Goal: Information Seeking & Learning: Learn about a topic

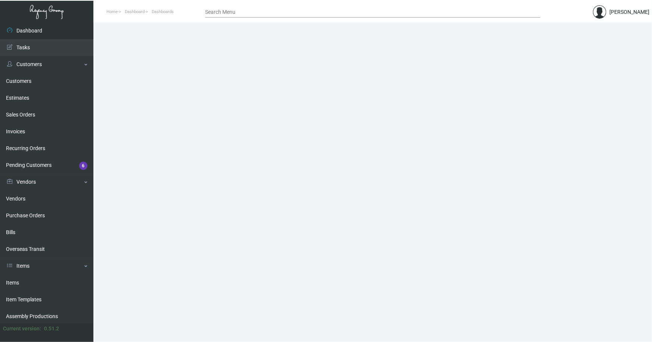
click at [10, 280] on link "Items" at bounding box center [46, 283] width 93 height 17
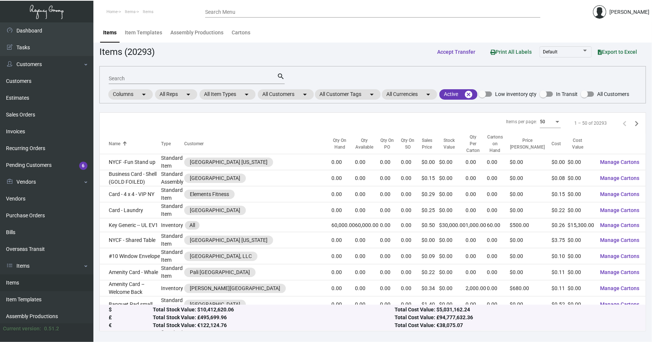
click at [168, 78] on input "Search" at bounding box center [193, 79] width 168 height 6
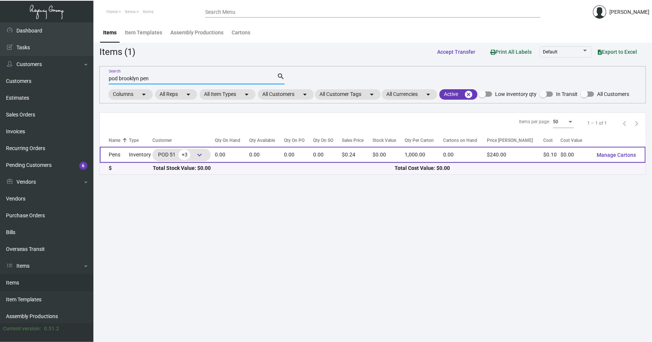
type input "pod brooklyn pen"
click at [123, 157] on td "Pens" at bounding box center [114, 155] width 29 height 16
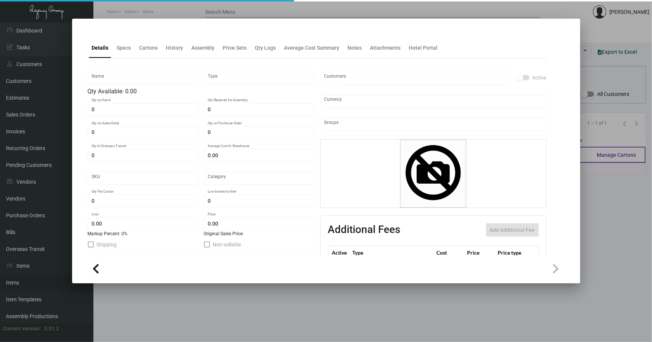
type input "Pens"
type input "Inventory"
type input "$ 0.10"
type input "2622"
type input "Standard"
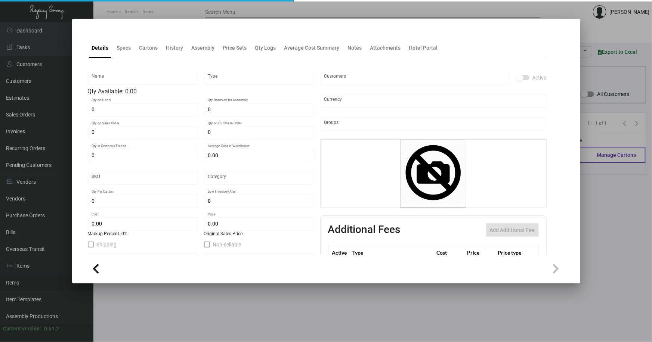
type input "1,000"
type input "$ 0.10"
type input "$ 0.24"
type textarea "Pens: click action plastic ballpens, solid white shinny barrel, red pms#485 imp…"
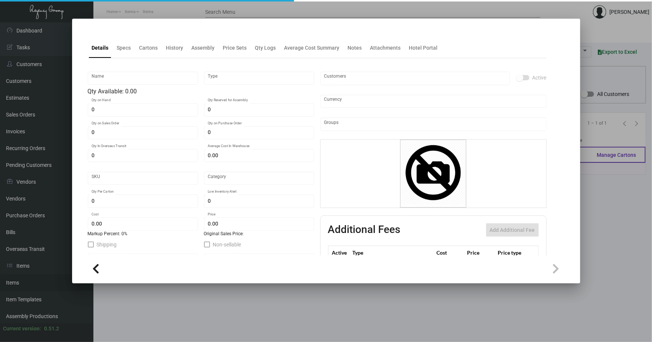
checkbox input "true"
type input "United States Dollar $"
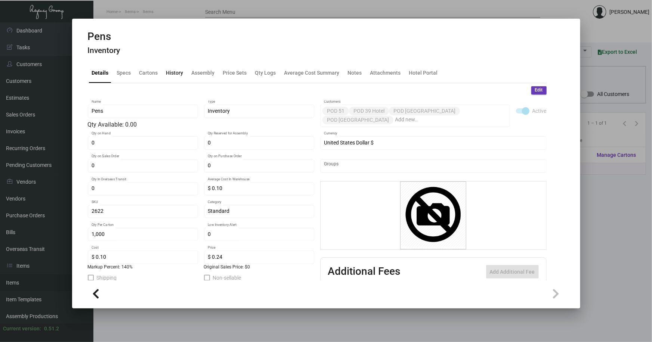
click at [169, 71] on div "History" at bounding box center [174, 73] width 17 height 8
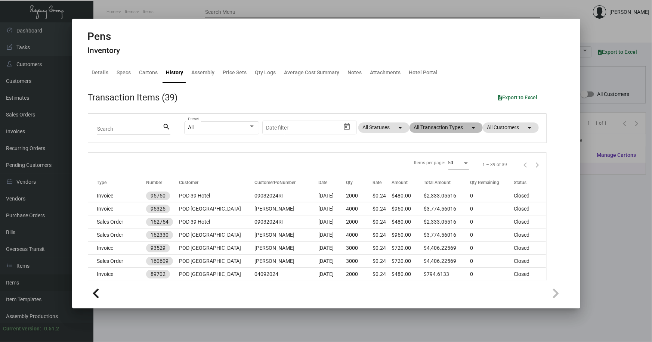
click at [432, 128] on mat-chip "All Transaction Types arrow_drop_down" at bounding box center [445, 127] width 73 height 10
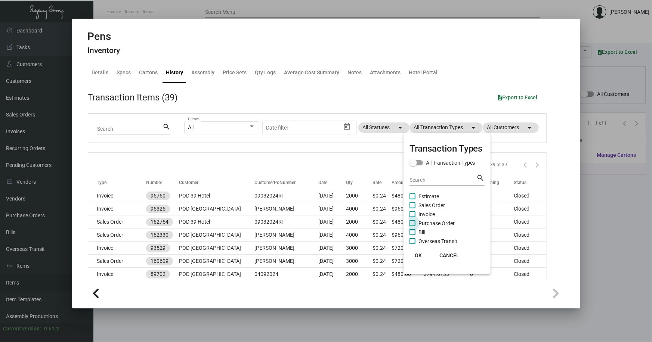
click at [433, 219] on span "Purchase Order" at bounding box center [436, 223] width 36 height 9
click at [412, 226] on input "Purchase Order" at bounding box center [412, 226] width 0 height 0
checkbox input "true"
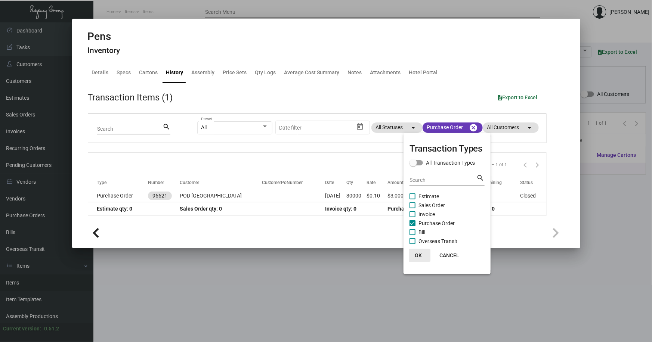
click at [417, 253] on span "OK" at bounding box center [418, 255] width 7 height 6
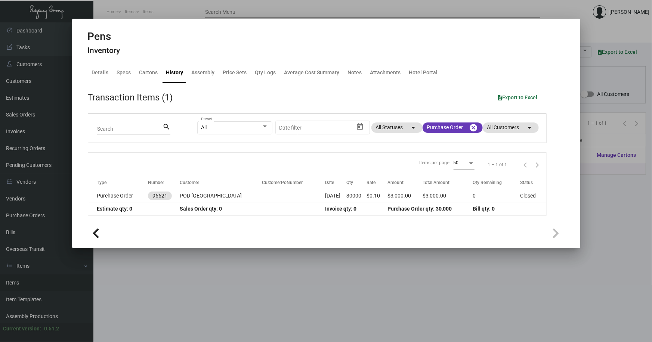
click at [259, 249] on div at bounding box center [326, 171] width 652 height 342
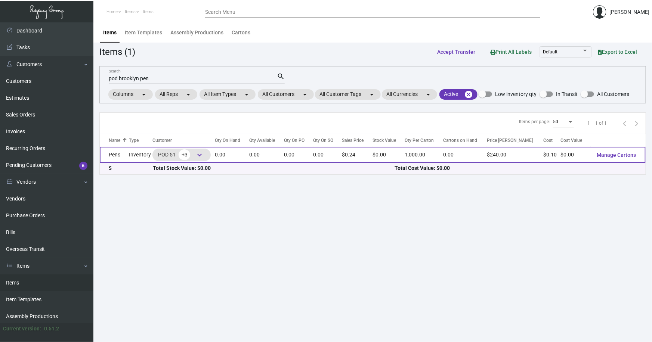
click at [121, 156] on td "Pens" at bounding box center [114, 155] width 29 height 16
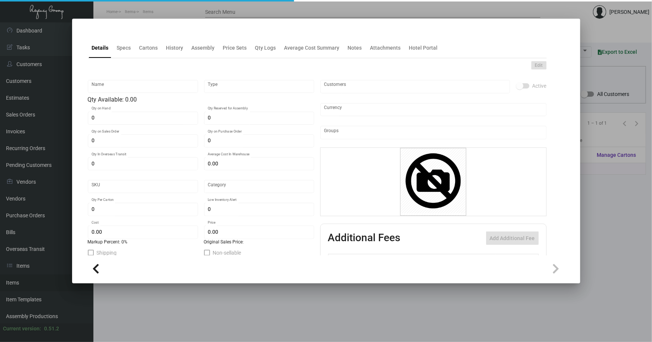
type input "Pens"
type input "Inventory"
type input "$ 0.10"
type input "2622"
type input "Standard"
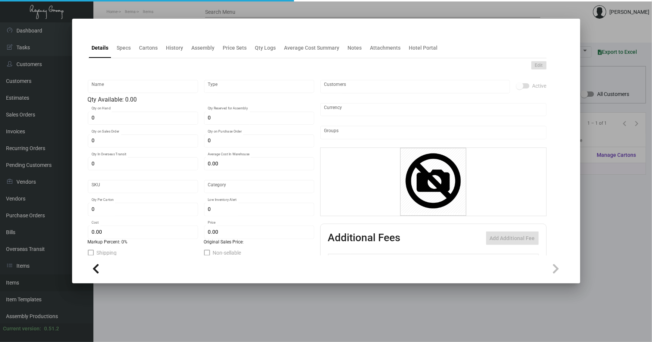
type input "1,000"
type input "$ 0.10"
type input "$ 0.24"
type textarea "Pens: click action plastic ballpens, solid white shinny barrel, red pms#485 imp…"
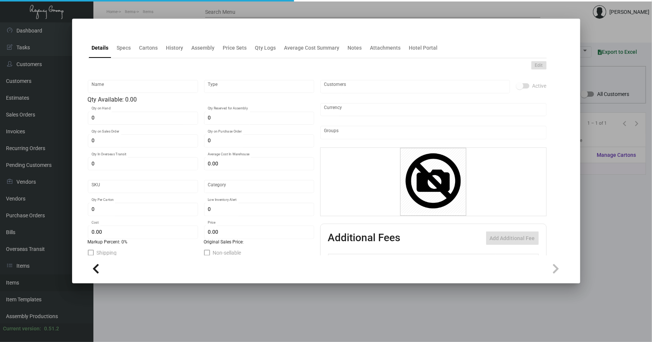
checkbox input "true"
type input "United States Dollar $"
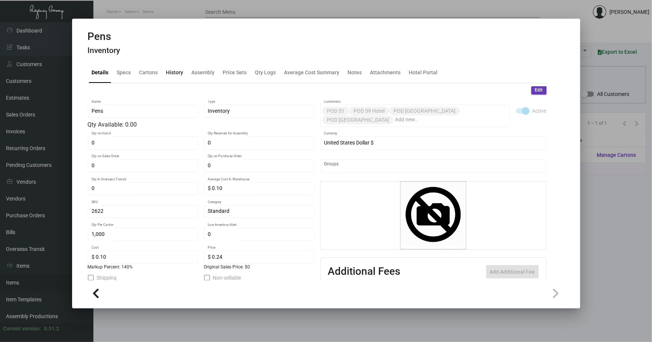
click at [167, 72] on div "History" at bounding box center [174, 73] width 17 height 8
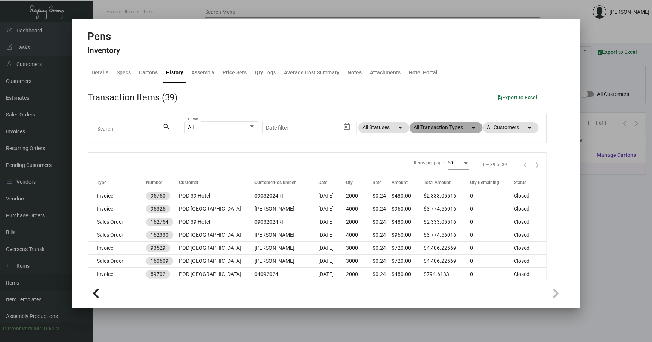
click at [425, 128] on mat-chip "All Transaction Types arrow_drop_down" at bounding box center [445, 127] width 73 height 10
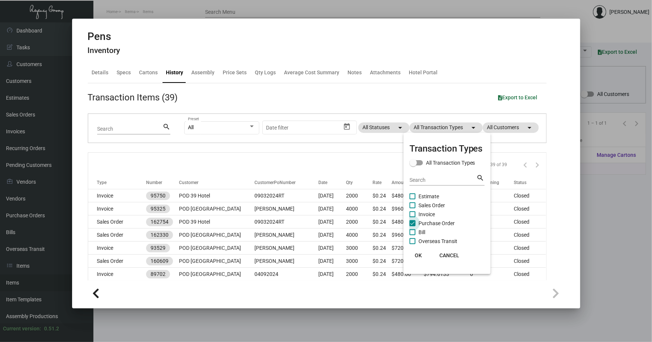
click at [428, 220] on span "Purchase Order" at bounding box center [436, 223] width 36 height 9
click at [412, 226] on input "Purchase Order" at bounding box center [412, 226] width 0 height 0
click at [428, 220] on span "Purchase Order" at bounding box center [436, 223] width 36 height 9
click at [412, 226] on input "Purchase Order" at bounding box center [412, 226] width 0 height 0
checkbox input "true"
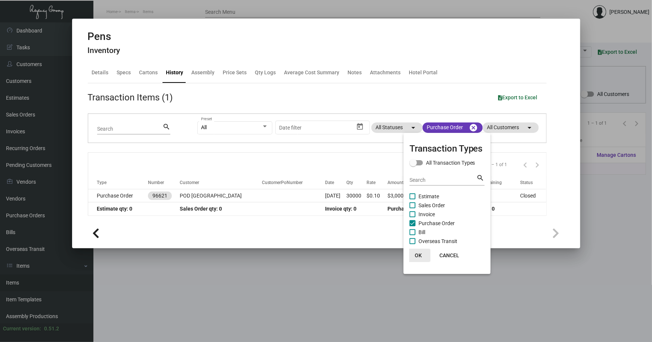
click at [419, 252] on span "OK" at bounding box center [418, 255] width 7 height 6
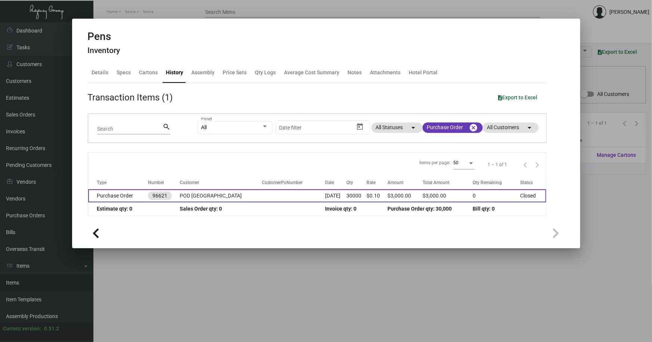
click at [128, 194] on td "Purchase Order" at bounding box center [118, 195] width 60 height 13
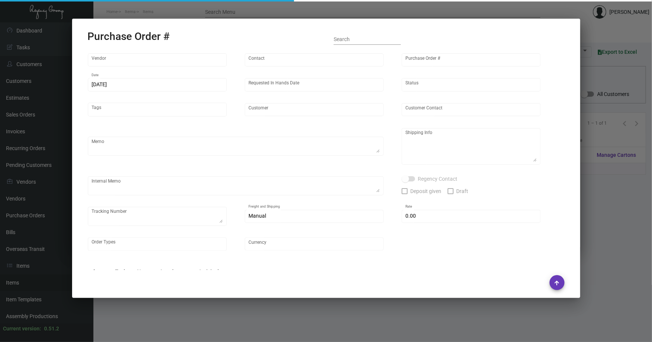
type input "Prostar - Pens"
type input "Skila Liao"
type input "96621"
type input "2/20/2023"
type input "3/25/2023"
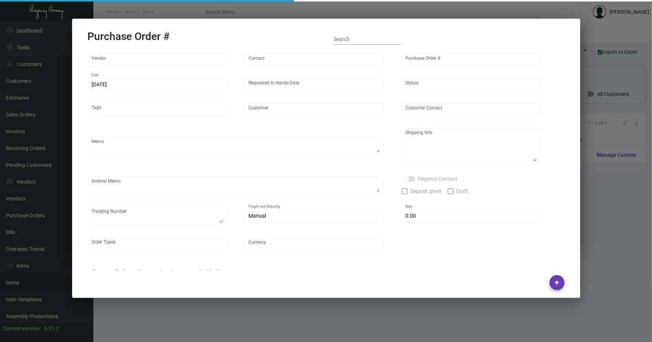
type input "POD [GEOGRAPHIC_DATA]"
type textarea "Regency Group NJ - Alex Penate 22 Belgrove Dr. Kearny, NJ, 07032 US"
type textarea "7.5K for POD 42 Times Square Hotel; 7.5K for POD 39 Hotel; 7.5K for POD Brookly…"
checkbox input "true"
type input "$ 0.00"
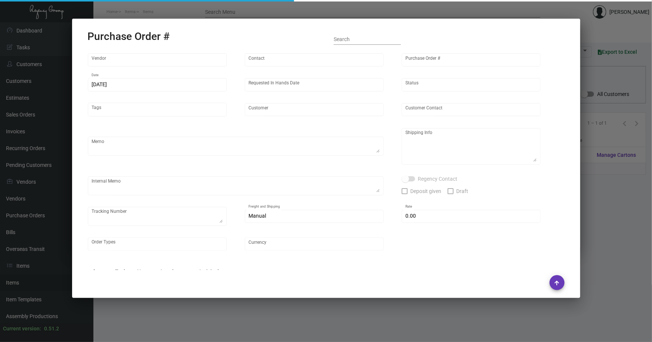
type input "United States Dollar $"
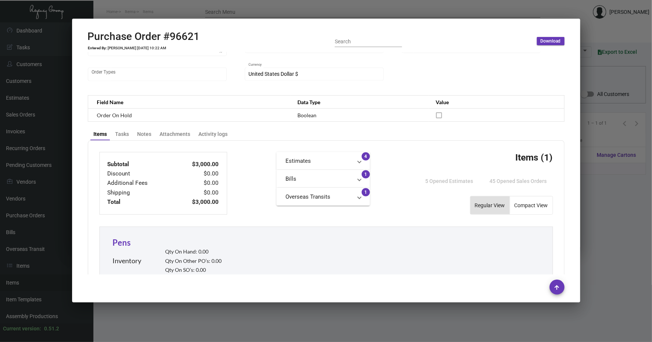
scroll to position [339, 0]
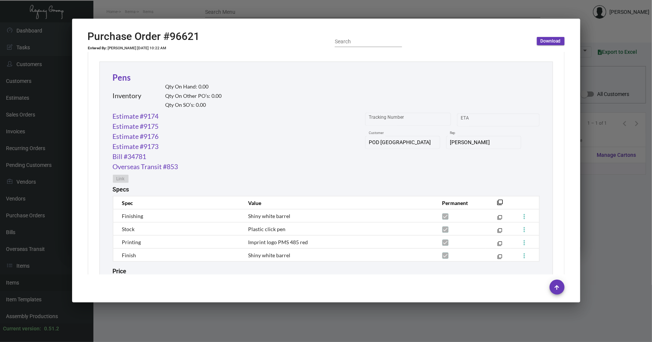
click at [600, 194] on div at bounding box center [326, 171] width 652 height 342
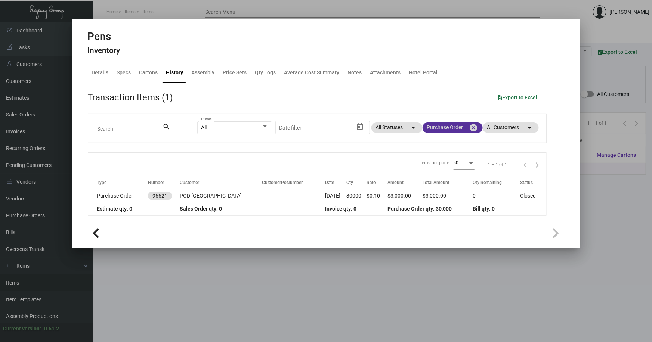
click at [472, 129] on mat-icon "cancel" at bounding box center [473, 127] width 9 height 9
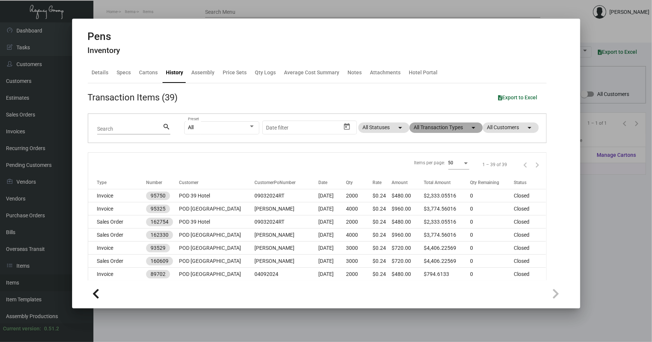
click at [463, 128] on mat-chip "All Transaction Types arrow_drop_down" at bounding box center [445, 127] width 73 height 10
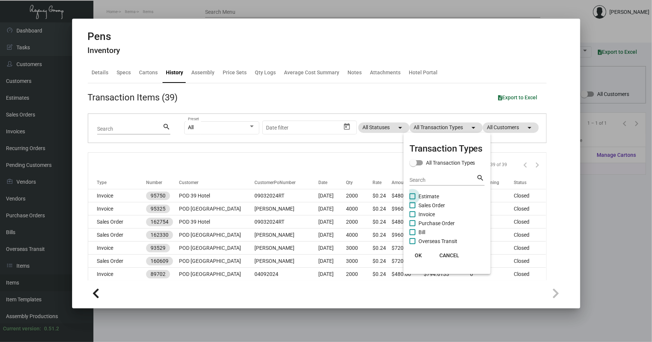
click at [422, 195] on span "Estimate" at bounding box center [428, 196] width 21 height 9
click at [412, 199] on input "Estimate" at bounding box center [412, 199] width 0 height 0
checkbox input "true"
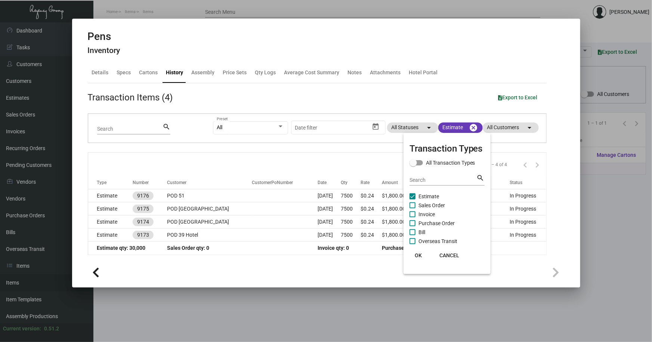
click at [417, 252] on span "OK" at bounding box center [418, 255] width 7 height 6
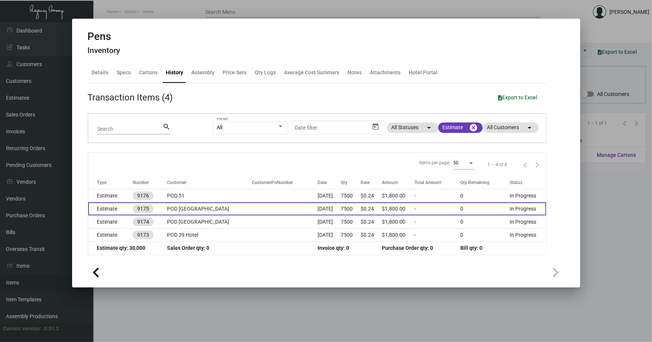
click at [115, 209] on td "Estimate" at bounding box center [110, 208] width 44 height 13
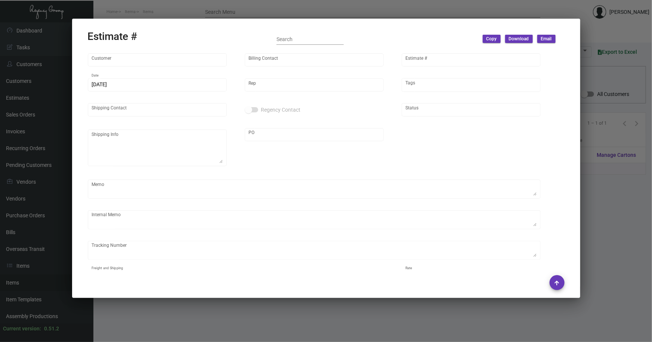
type input "POD [GEOGRAPHIC_DATA]"
type input "Effie Tsavalias"
type input "9175"
type input "2/17/2023"
type input "Kyle Kliebhan"
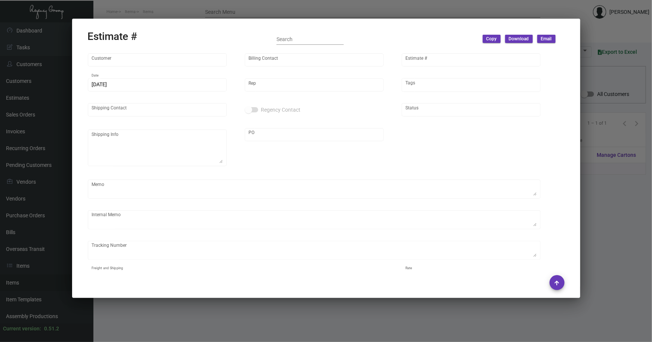
type input "United States Dollar $"
type input "$ 0.00"
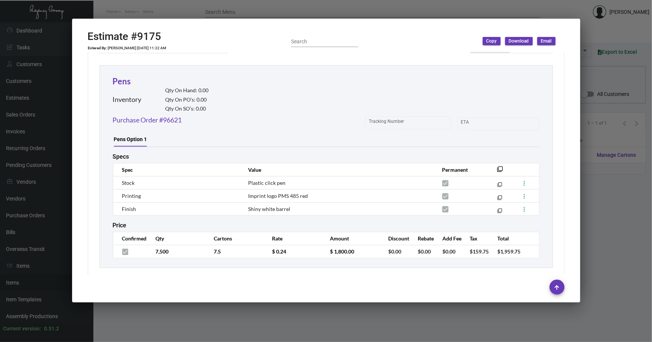
scroll to position [396, 0]
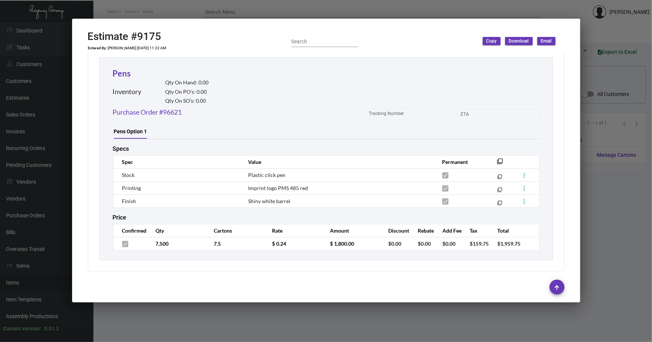
click at [369, 312] on div at bounding box center [326, 171] width 652 height 342
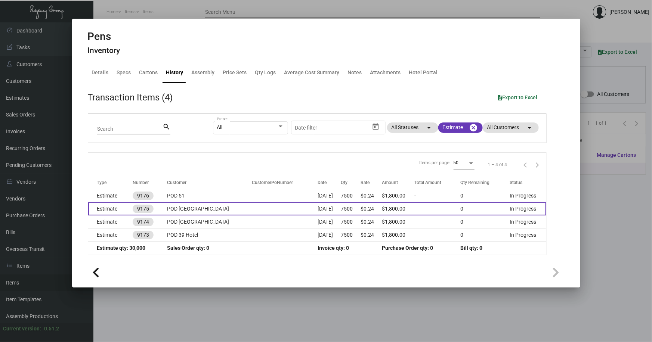
click at [186, 210] on td "POD [GEOGRAPHIC_DATA]" at bounding box center [209, 208] width 85 height 13
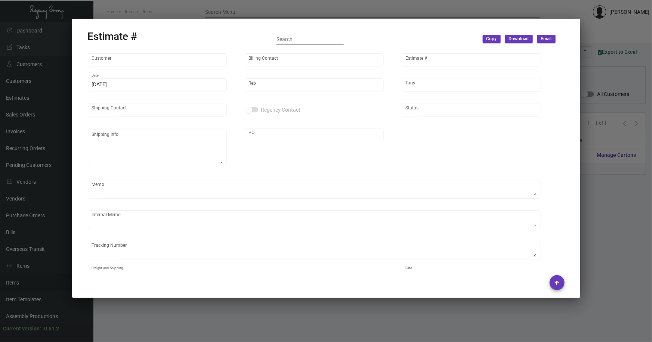
type input "POD [GEOGRAPHIC_DATA]"
type input "Effie Tsavalias"
type input "9175"
type input "2/17/2023"
type input "Kyle Kliebhan"
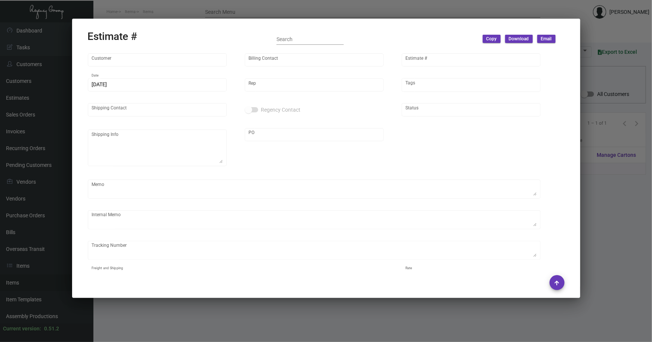
type input "United States Dollar $"
type input "$ 0.00"
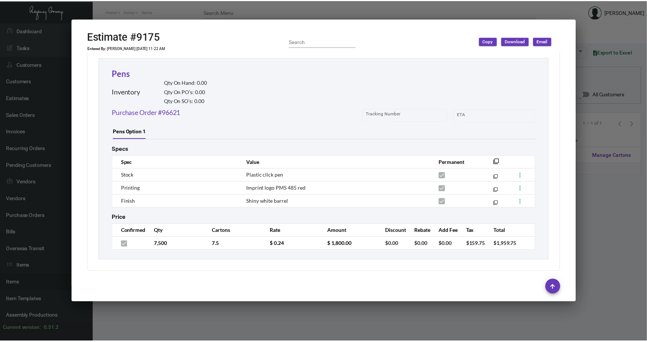
scroll to position [158, 0]
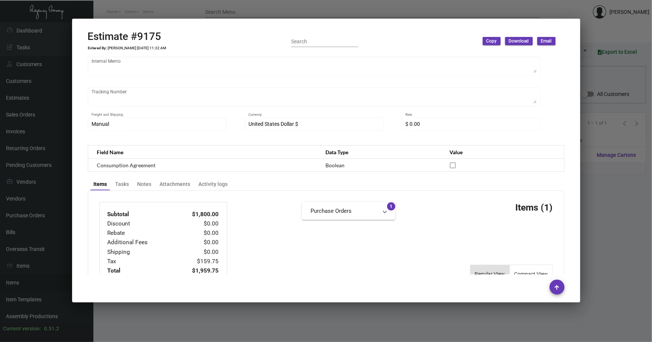
click at [604, 190] on div at bounding box center [326, 171] width 652 height 342
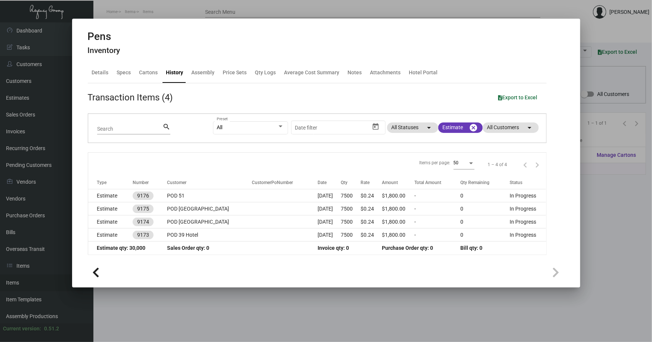
click at [319, 307] on div at bounding box center [326, 171] width 652 height 342
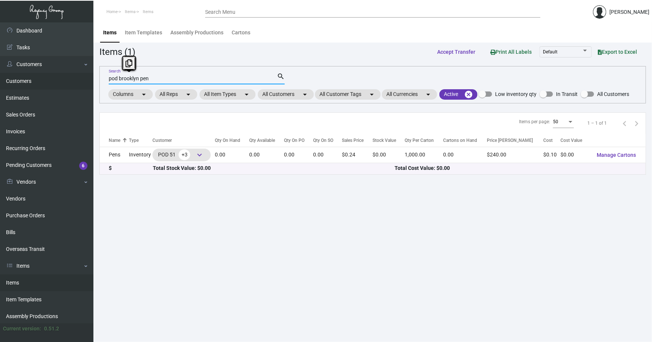
drag, startPoint x: 162, startPoint y: 77, endPoint x: 67, endPoint y: 82, distance: 95.0
click at [68, 83] on div "Dashboard Dashboard Tasks Customers Customers Estimates Sales Orders Invoices R…" at bounding box center [326, 182] width 652 height 320
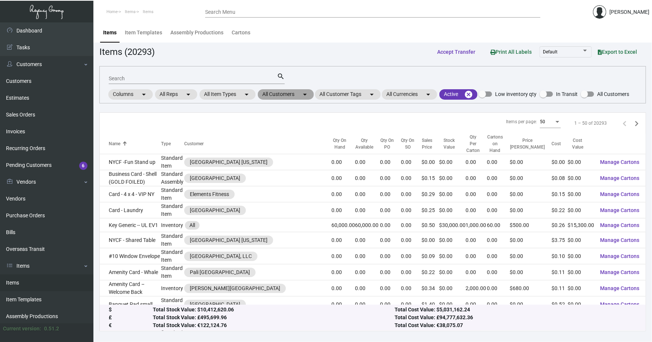
click at [283, 94] on mat-chip "All Customers arrow_drop_down" at bounding box center [286, 94] width 56 height 10
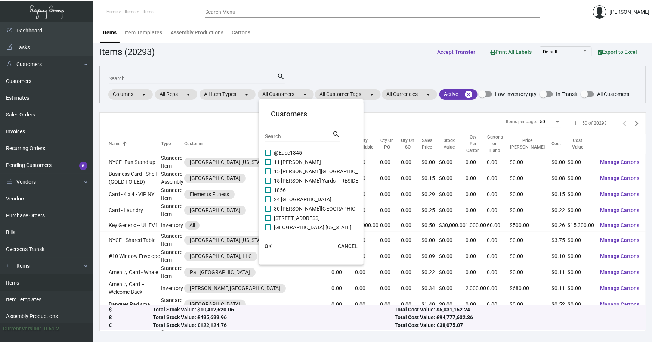
drag, startPoint x: 291, startPoint y: 136, endPoint x: 283, endPoint y: 131, distance: 9.7
click at [291, 136] on input "Search" at bounding box center [298, 137] width 67 height 6
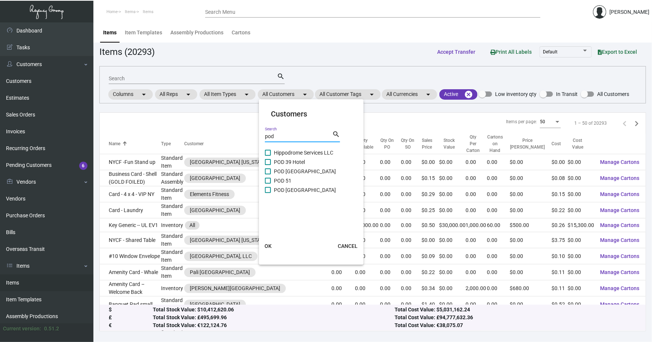
type input "pod"
click at [305, 190] on span "POD [GEOGRAPHIC_DATA]" at bounding box center [305, 190] width 62 height 9
click at [268, 193] on input "POD [GEOGRAPHIC_DATA]" at bounding box center [267, 193] width 0 height 0
checkbox input "true"
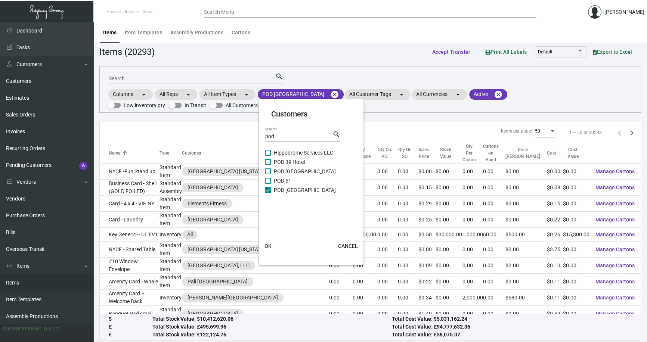
click at [394, 123] on div at bounding box center [323, 171] width 647 height 342
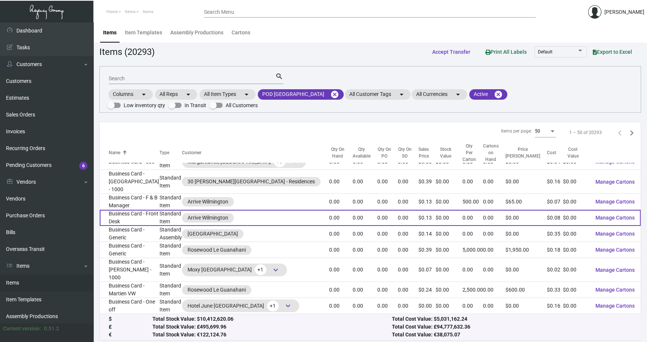
scroll to position [577, 0]
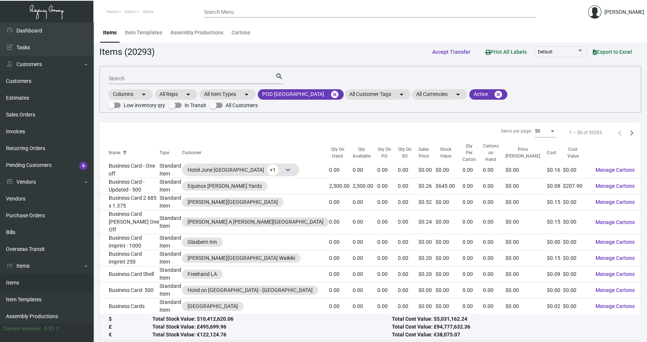
click at [158, 77] on input "Search" at bounding box center [192, 79] width 167 height 6
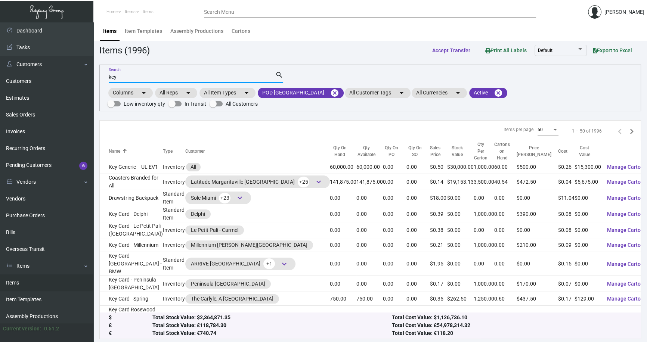
scroll to position [0, 0]
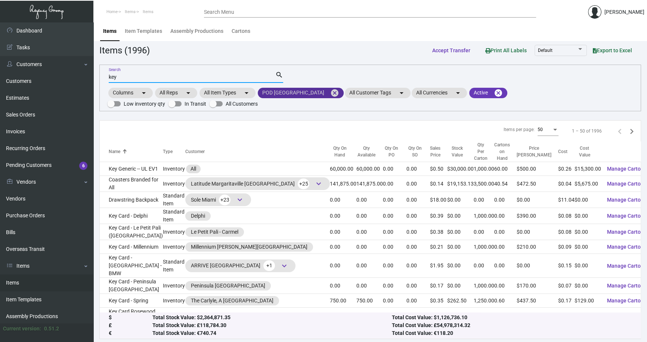
click at [330, 92] on mat-icon "cancel" at bounding box center [334, 93] width 9 height 9
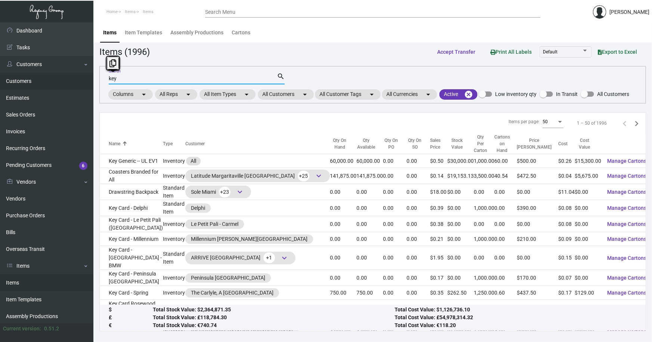
drag, startPoint x: 84, startPoint y: 77, endPoint x: 63, endPoint y: 76, distance: 20.2
click at [65, 77] on div "Dashboard Dashboard Tasks Customers Customers Estimates Sales Orders Invoices R…" at bounding box center [326, 182] width 652 height 320
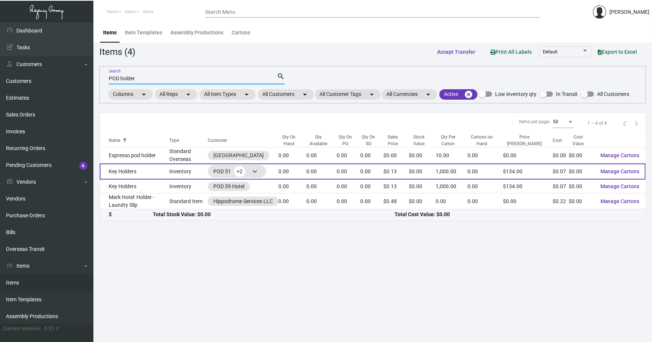
type input "POD holder"
click at [259, 170] on span "keyboard_arrow_down" at bounding box center [254, 171] width 9 height 9
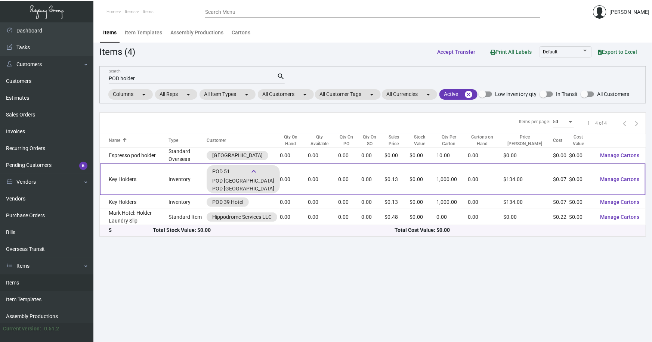
click at [115, 177] on td "Key Holders" at bounding box center [134, 180] width 69 height 32
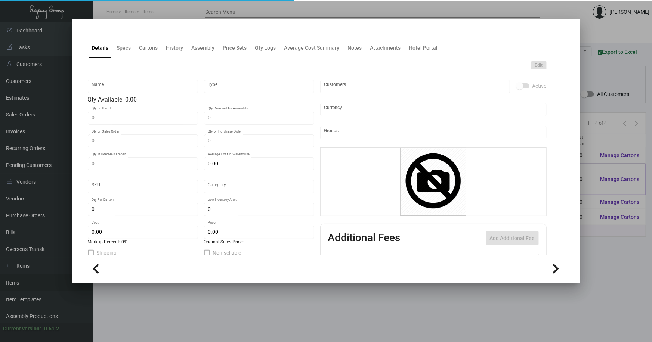
type input "Key Holders"
type input "Inventory"
type input "$ 0.0664"
type input "2615"
type input "Standard"
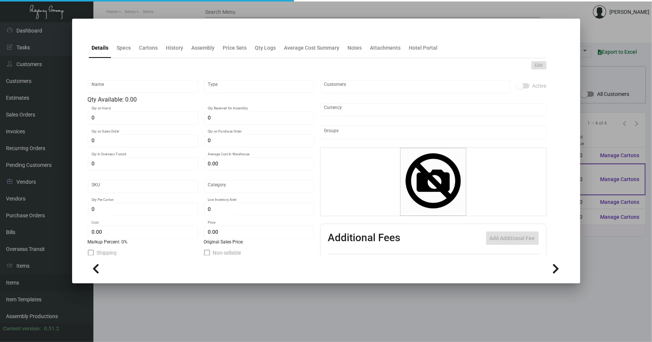
type input "1,000"
type input "$ 0.07372"
type input "$ 0.12"
type textarea "Key Holders: Size closed 2.5x3.5, #100 bright white wove cover stock, printing …"
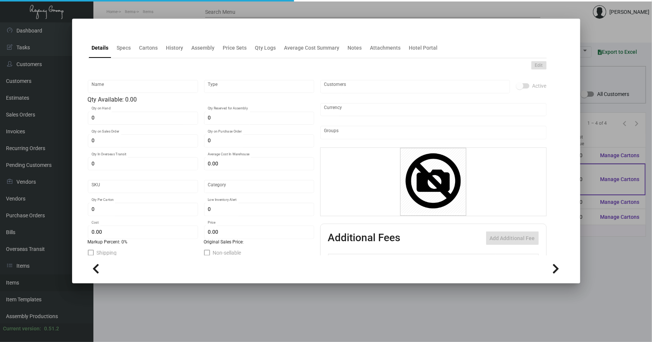
checkbox input "true"
type input "United States Dollar $"
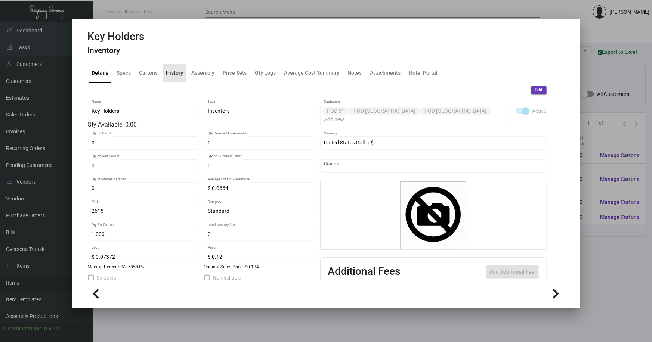
click at [173, 73] on div "History" at bounding box center [174, 73] width 17 height 8
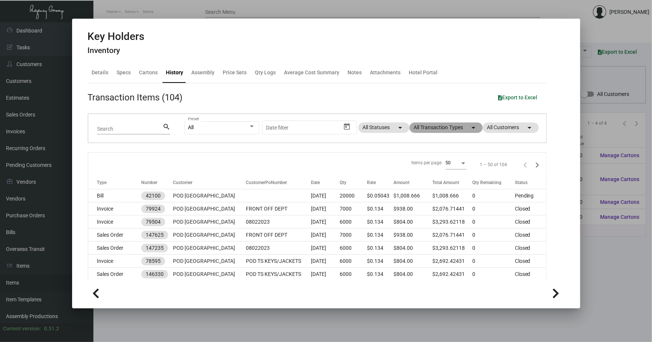
click at [446, 127] on mat-chip "All Transaction Types arrow_drop_down" at bounding box center [445, 127] width 73 height 10
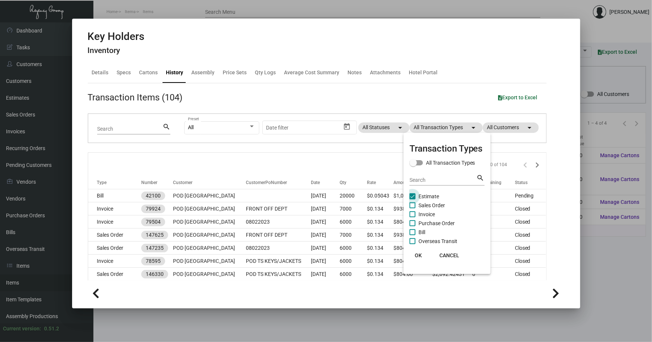
click at [425, 195] on span "Estimate" at bounding box center [428, 196] width 21 height 9
click at [412, 199] on input "Estimate" at bounding box center [412, 199] width 0 height 0
click at [425, 195] on span "Estimate" at bounding box center [428, 196] width 21 height 9
click at [412, 199] on input "Estimate" at bounding box center [412, 199] width 0 height 0
checkbox input "true"
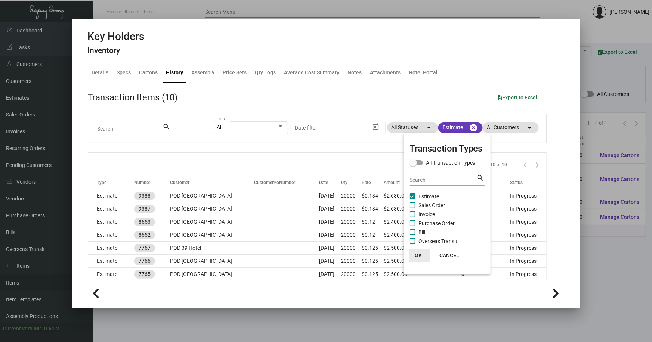
click at [419, 253] on span "OK" at bounding box center [418, 255] width 7 height 6
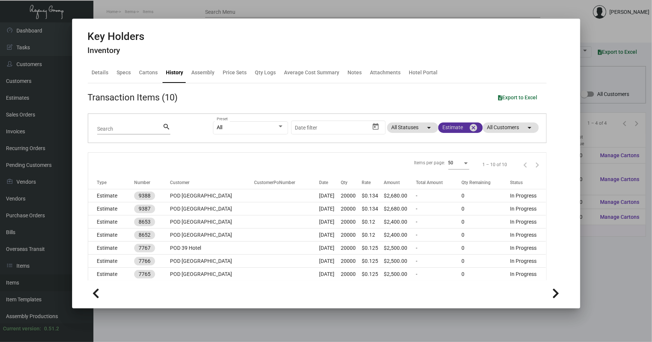
click at [469, 127] on mat-icon "cancel" at bounding box center [473, 127] width 9 height 9
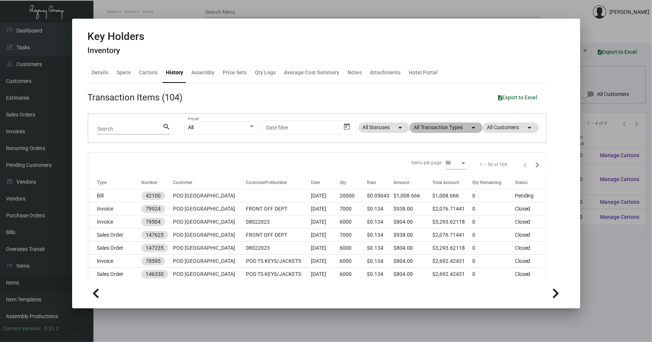
click at [459, 127] on mat-chip "All Transaction Types arrow_drop_down" at bounding box center [445, 127] width 73 height 10
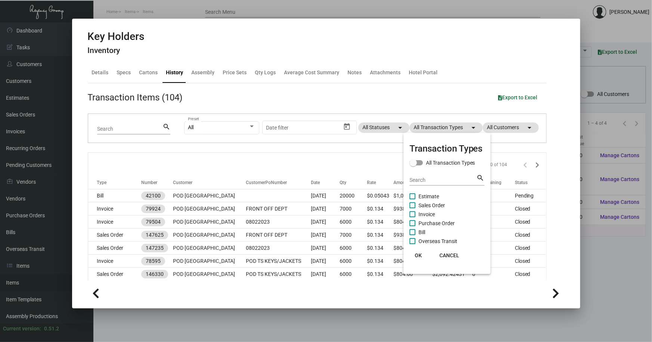
click at [433, 219] on span "Purchase Order" at bounding box center [436, 223] width 36 height 9
click at [412, 226] on input "Purchase Order" at bounding box center [412, 226] width 0 height 0
checkbox input "true"
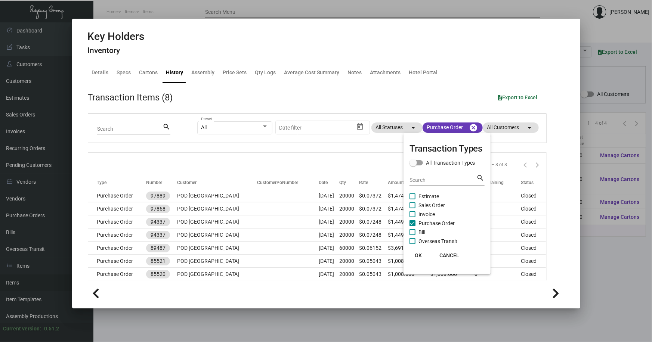
click at [418, 255] on span "OK" at bounding box center [418, 255] width 7 height 6
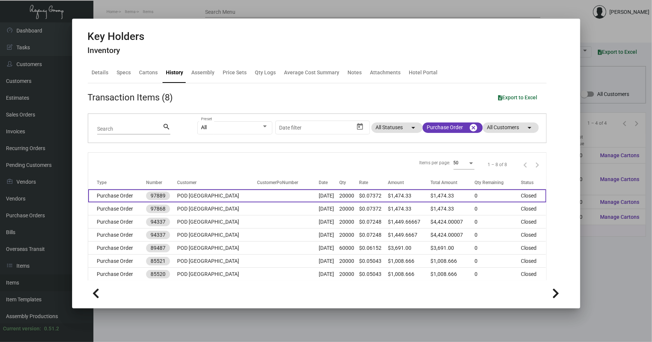
click at [223, 195] on td "POD [GEOGRAPHIC_DATA]" at bounding box center [217, 195] width 80 height 13
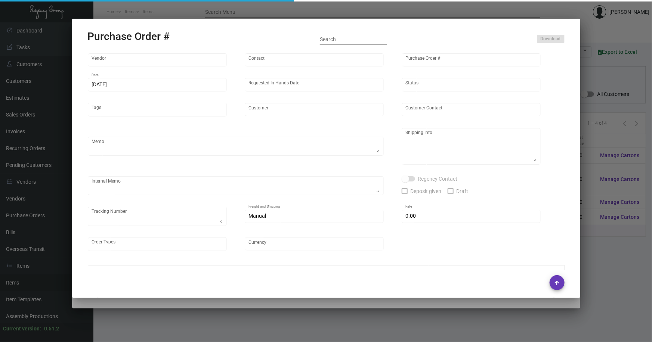
type input "Evergreen Manufacturing"
type input "Tori Loosen"
type input "97889"
type input "4/20/2023"
type input "5/15/2023"
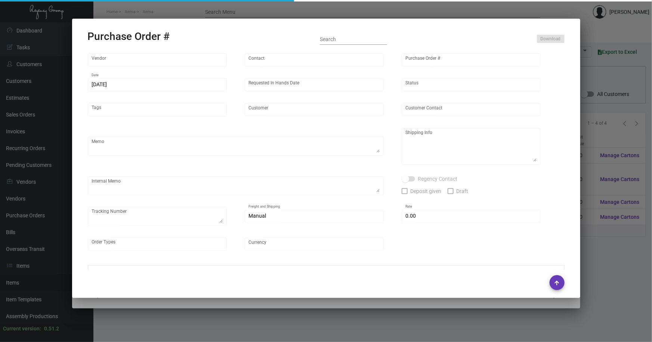
type input "POD [GEOGRAPHIC_DATA]"
type textarea "Please reference Quote# 0423-012-D & SEND PROOFS TO OUR ART TEAM ; ART@THEREGEN…"
type textarea "Regency Group NJ - Alex Penate 22 Belgrove Dr. Kearny, NJ, 07032 US"
type textarea "4.21 - Confirmation# 32842, estimated finish date is 5.15.23."
checkbox input "true"
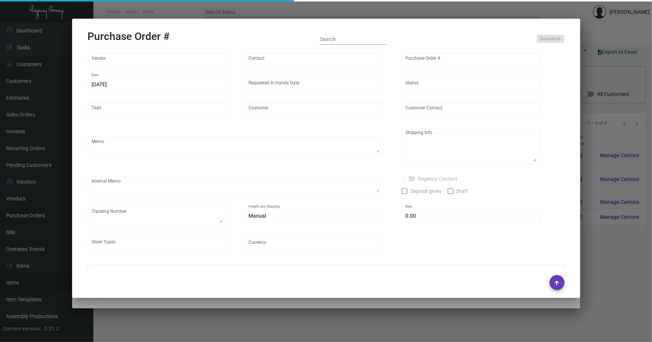
type input "$ 0.00"
type input "United States Dollar $"
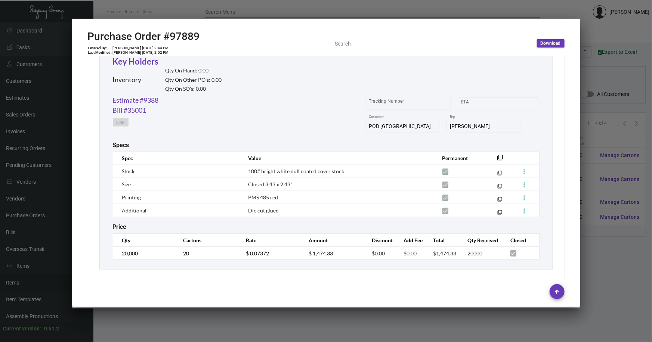
scroll to position [365, 0]
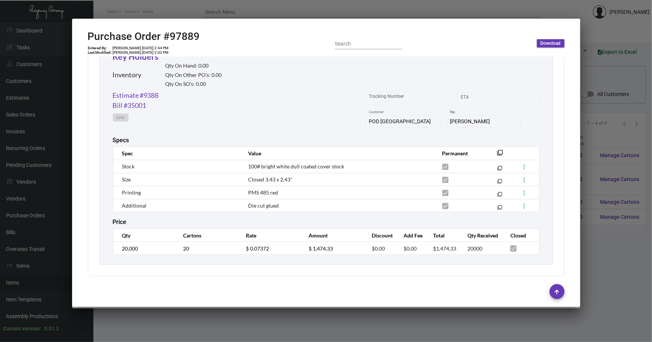
click at [589, 38] on div at bounding box center [326, 171] width 652 height 342
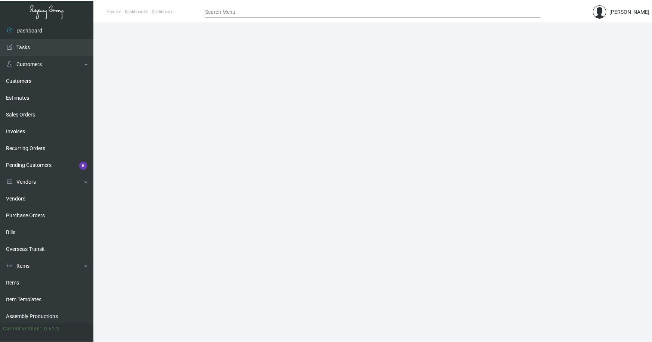
drag, startPoint x: 13, startPoint y: 284, endPoint x: 143, endPoint y: 207, distance: 150.2
click at [13, 284] on link "Items" at bounding box center [46, 283] width 93 height 17
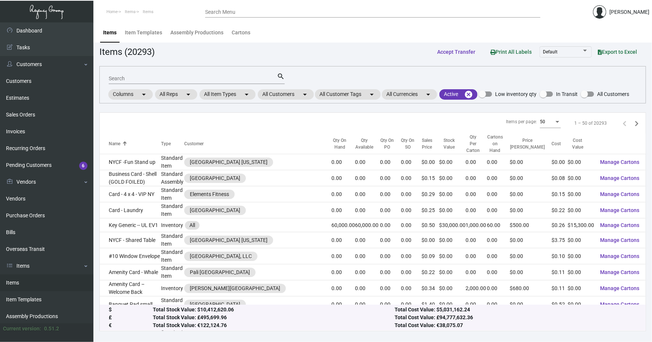
drag, startPoint x: 146, startPoint y: 77, endPoint x: 145, endPoint y: 74, distance: 4.0
click at [145, 77] on input "Search" at bounding box center [193, 79] width 168 height 6
type input "pod key"
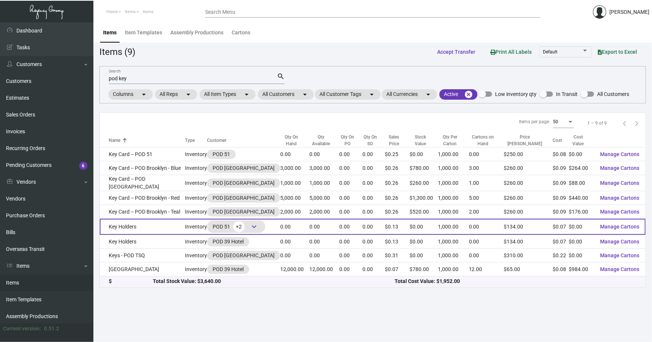
click at [249, 231] on span "keyboard_arrow_down" at bounding box center [253, 226] width 9 height 9
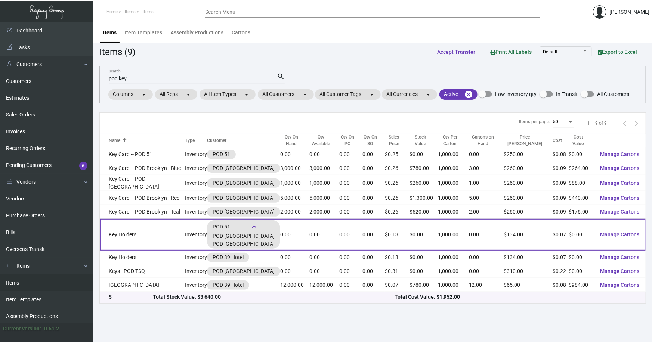
click at [147, 239] on td "Key Holders" at bounding box center [142, 235] width 85 height 32
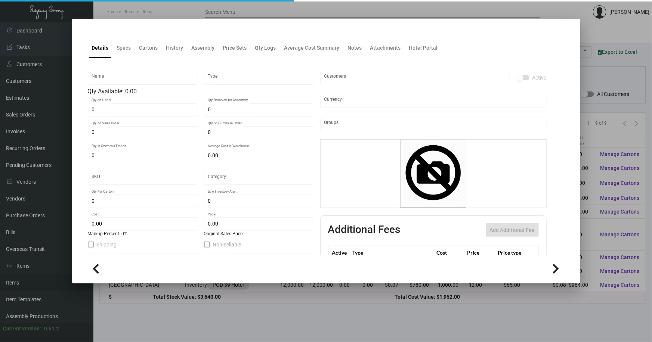
type input "Key Holders"
type input "Inventory"
type input "$ 0.0664"
type input "2615"
type input "Standard"
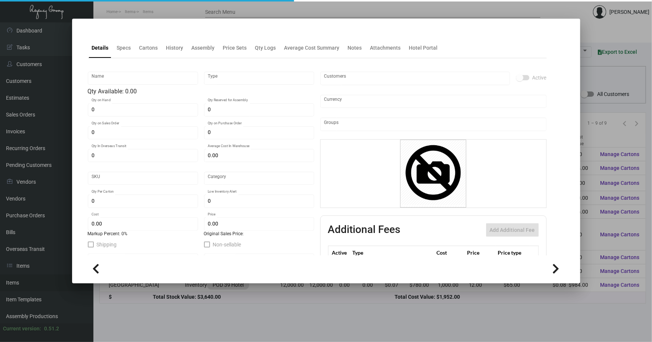
type input "1,000"
type input "$ 0.07372"
type input "$ 0.12"
type textarea "Key Holders: Size closed 2.5x3.5, #100 bright white wove cover stock, printing …"
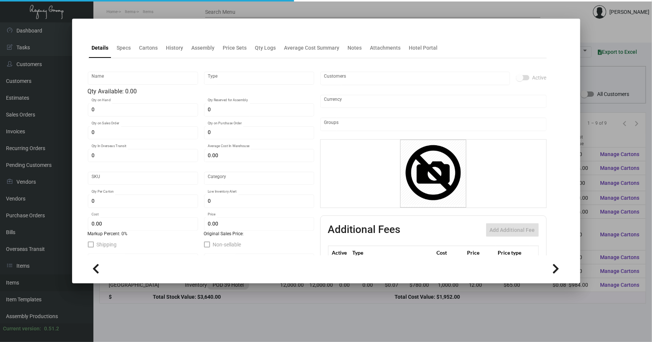
checkbox input "true"
type input "United States Dollar $"
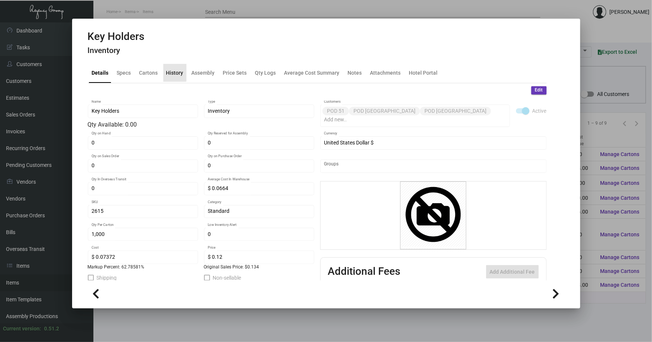
drag, startPoint x: 173, startPoint y: 71, endPoint x: 179, endPoint y: 72, distance: 6.5
click at [172, 71] on div "History" at bounding box center [174, 73] width 17 height 8
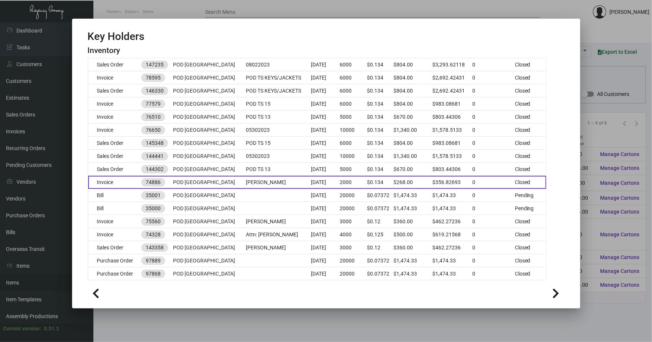
scroll to position [204, 0]
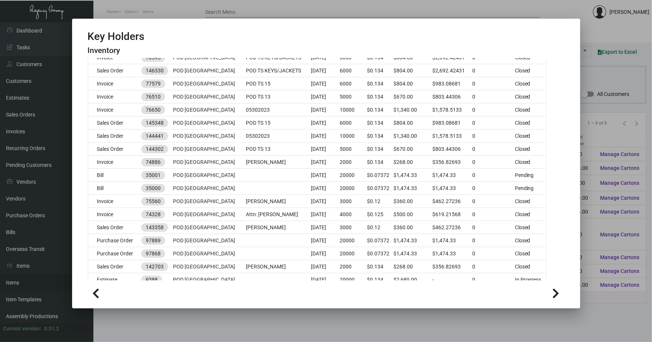
click at [217, 312] on div at bounding box center [326, 171] width 652 height 342
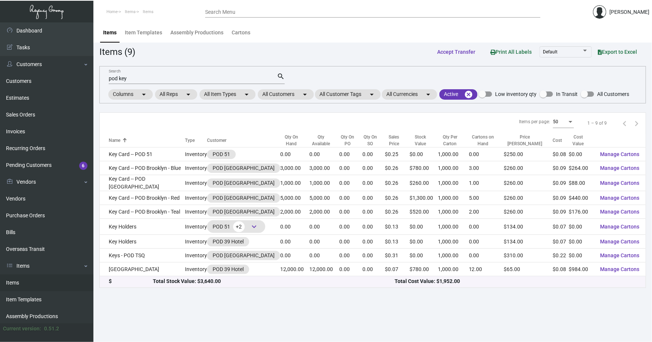
click at [131, 77] on input "pod key" at bounding box center [193, 79] width 168 height 6
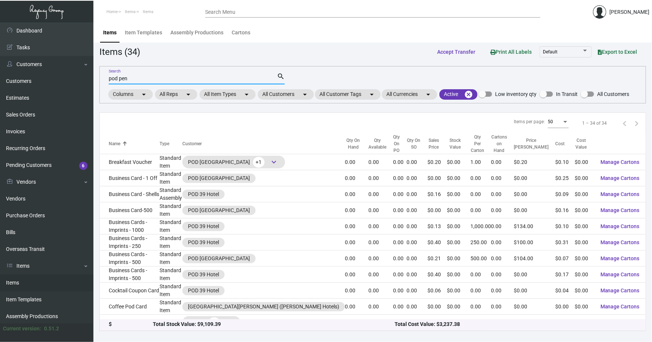
type input "pod pen"
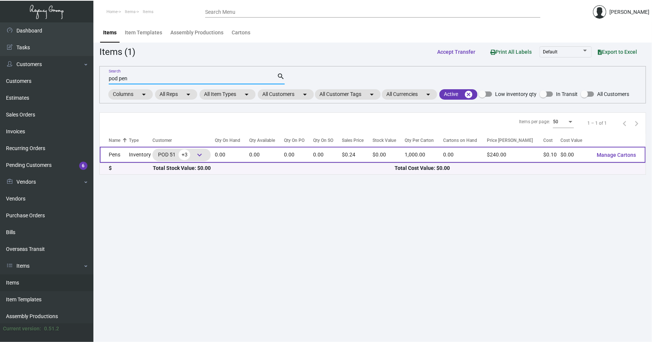
click at [120, 152] on td "Pens" at bounding box center [114, 155] width 29 height 16
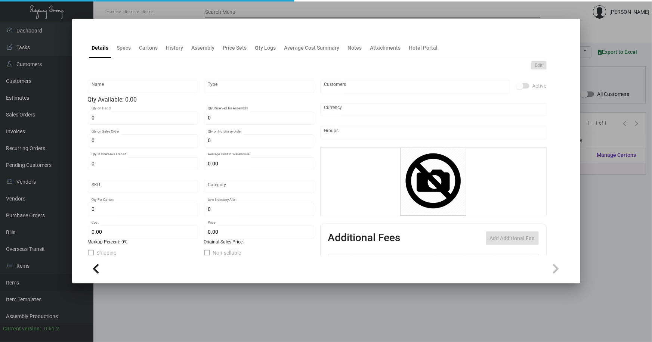
type input "Pens"
type input "Inventory"
type input "$ 0.10"
type input "2622"
type input "Standard"
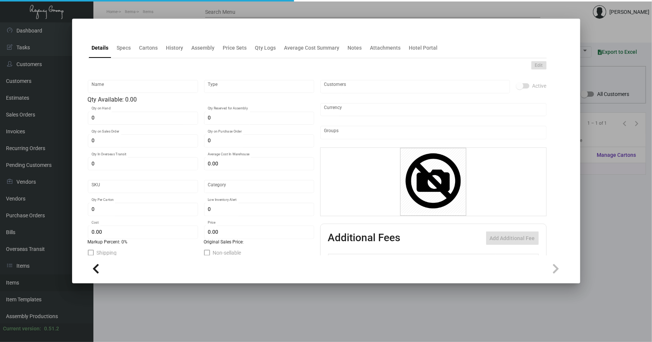
type input "1,000"
type input "$ 0.10"
type input "$ 0.24"
type textarea "Pens: click action plastic ballpens, solid white shinny barrel, red pms#485 imp…"
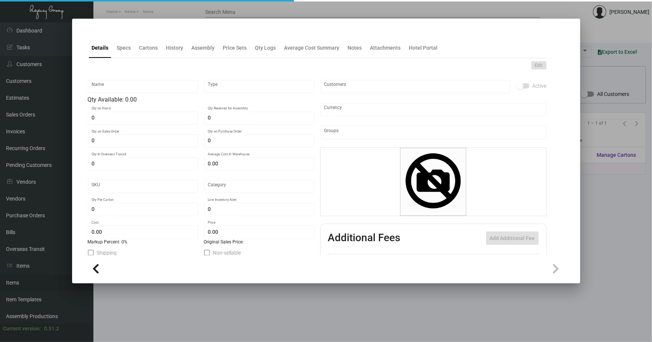
checkbox input "true"
type input "United States Dollar $"
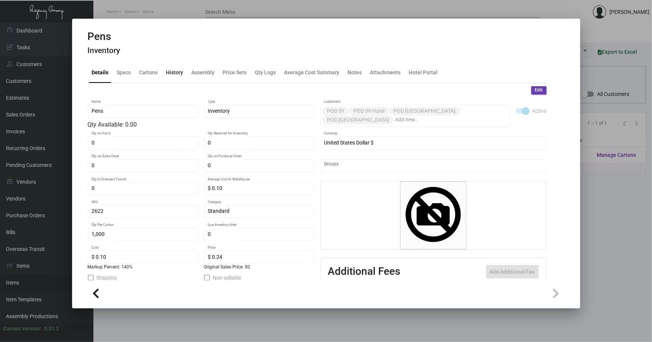
click at [175, 71] on div "History" at bounding box center [174, 73] width 17 height 8
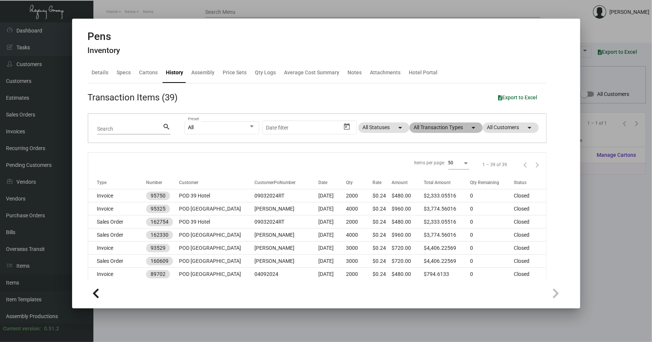
click at [432, 128] on mat-chip "All Transaction Types arrow_drop_down" at bounding box center [445, 127] width 73 height 10
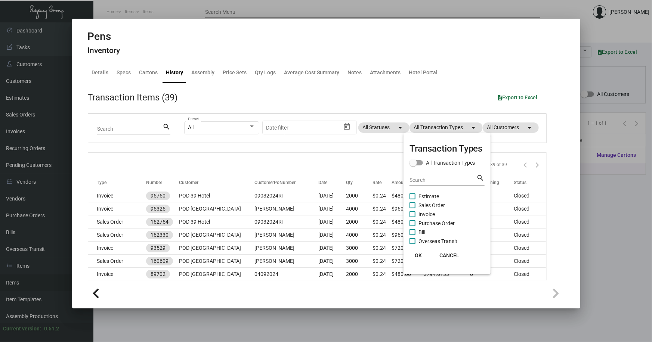
click at [431, 195] on span "Estimate" at bounding box center [428, 196] width 21 height 9
click at [412, 199] on input "Estimate" at bounding box center [412, 199] width 0 height 0
checkbox input "true"
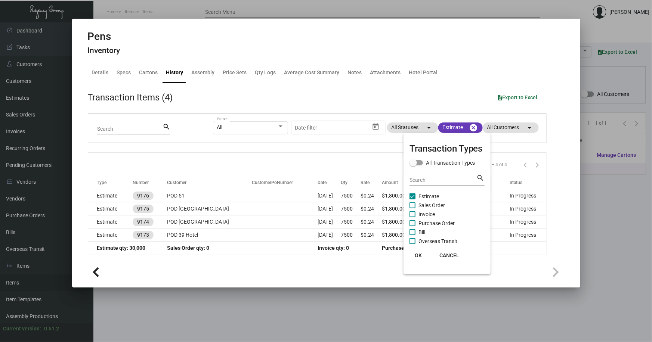
click at [417, 254] on span "OK" at bounding box center [418, 255] width 7 height 6
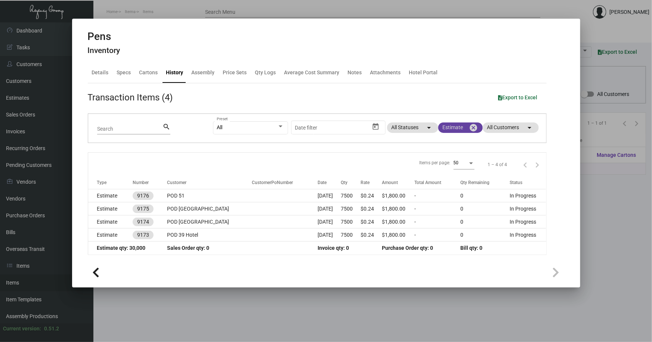
click at [448, 126] on mat-chip "Estimate cancel" at bounding box center [460, 127] width 44 height 10
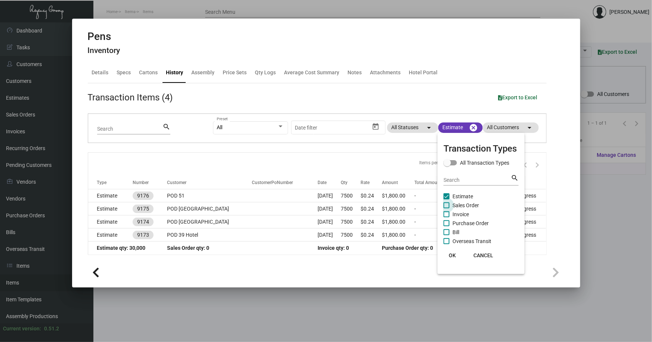
click at [458, 205] on span "Sales Order" at bounding box center [465, 205] width 27 height 9
click at [446, 208] on input "Sales Order" at bounding box center [446, 208] width 0 height 0
checkbox input "true"
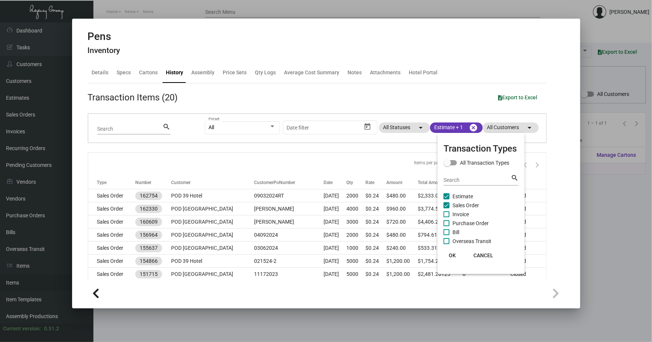
click at [446, 196] on span at bounding box center [446, 196] width 6 height 6
click at [446, 199] on input "Estimate" at bounding box center [446, 199] width 0 height 0
checkbox input "false"
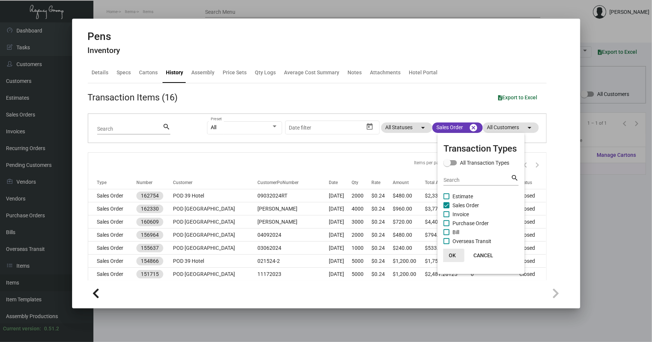
click at [452, 254] on span "OK" at bounding box center [452, 255] width 7 height 6
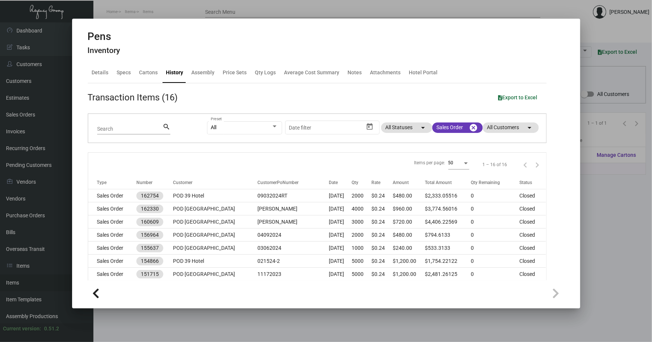
click at [260, 314] on div at bounding box center [326, 171] width 652 height 342
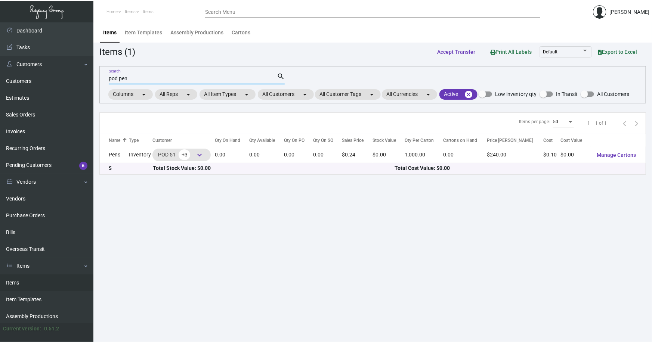
click at [131, 79] on input "pod pen" at bounding box center [193, 79] width 168 height 6
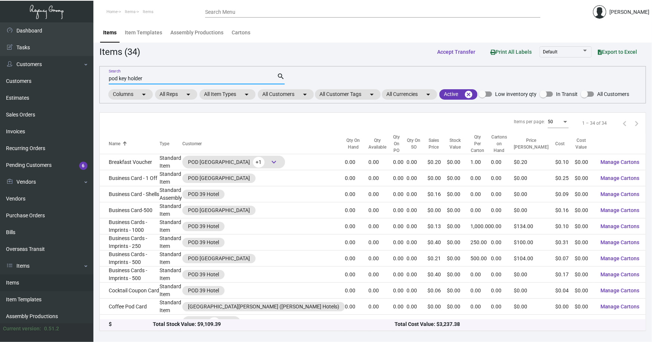
type input "pod key holder"
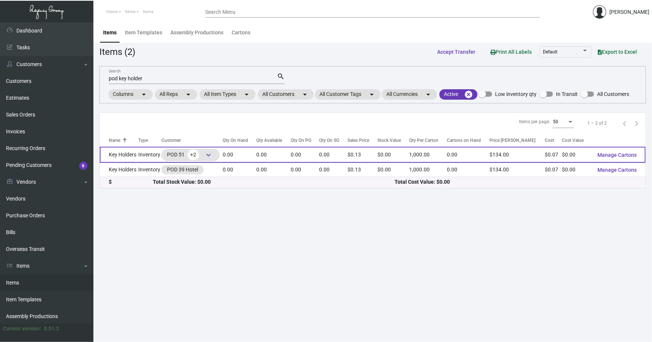
click at [133, 155] on td "Key Holders" at bounding box center [119, 155] width 38 height 16
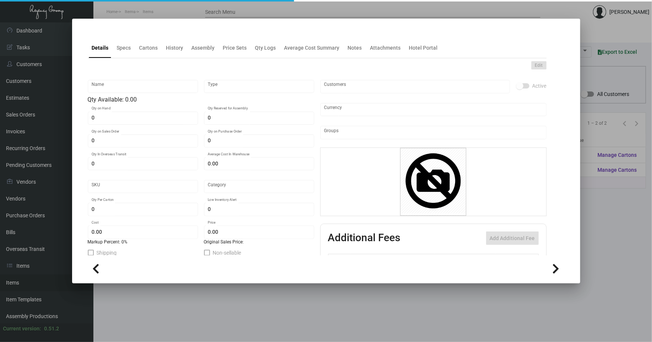
type input "Key Holders"
type input "Inventory"
type input "$ 0.0664"
type input "2615"
type input "Standard"
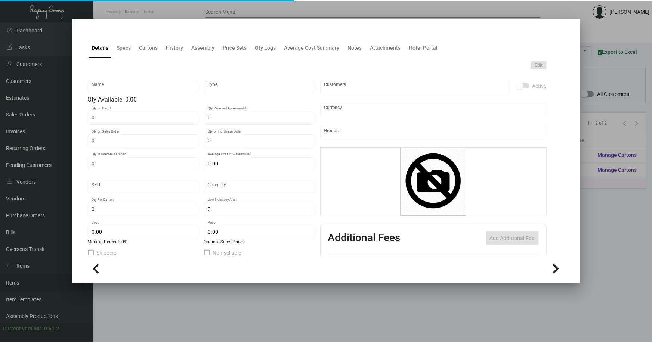
type input "1,000"
type input "$ 0.07372"
type input "$ 0.12"
type textarea "Key Holders: Size closed 2.5x3.5, #100 bright white wove cover stock, printing …"
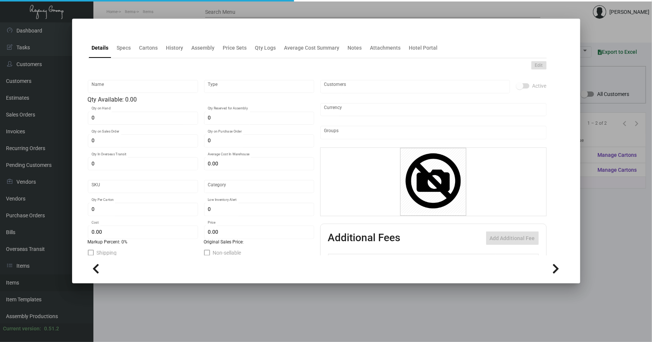
checkbox input "true"
type input "United States Dollar $"
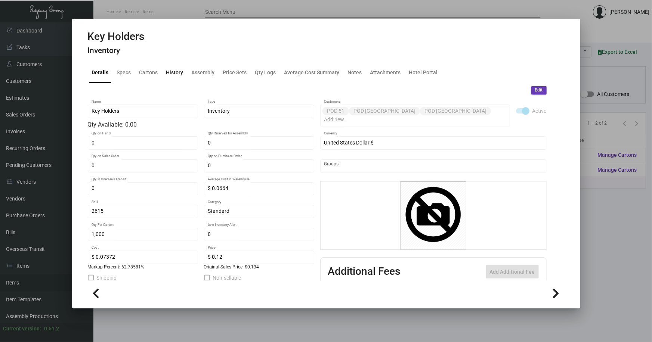
click at [171, 70] on div "History" at bounding box center [174, 73] width 17 height 8
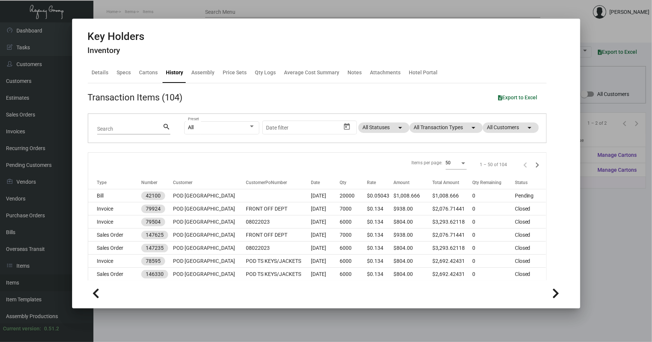
click at [601, 227] on div at bounding box center [326, 171] width 652 height 342
